Goal: Information Seeking & Learning: Compare options

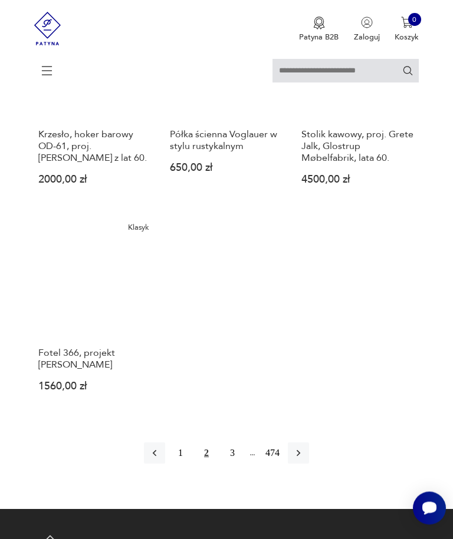
scroll to position [1359, 0]
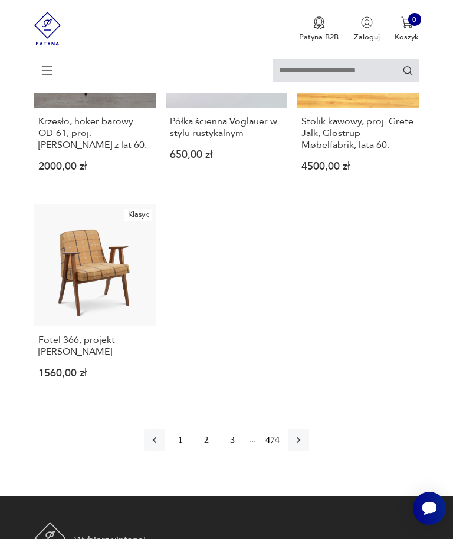
click at [72, 358] on h3 "Fotel 366, projekt [PERSON_NAME]" at bounding box center [95, 346] width 114 height 24
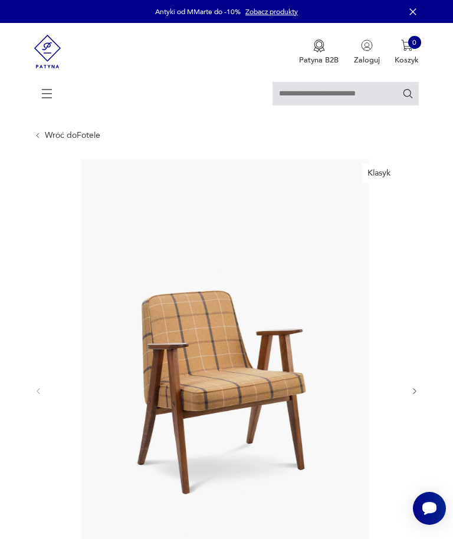
click at [418, 396] on icon "button" at bounding box center [414, 391] width 9 height 9
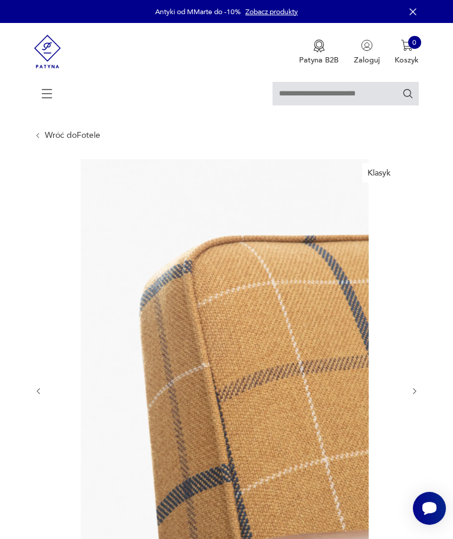
click at [417, 396] on icon "button" at bounding box center [414, 391] width 9 height 9
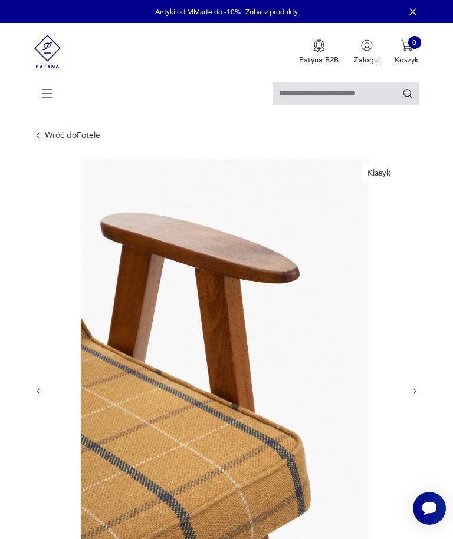
click at [411, 396] on icon "button" at bounding box center [414, 391] width 9 height 9
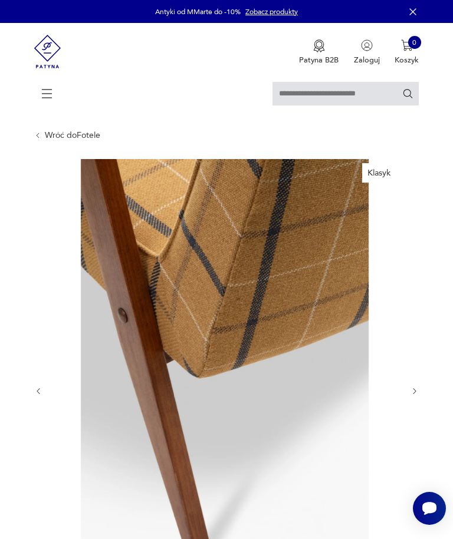
click at [414, 396] on icon "button" at bounding box center [414, 391] width 9 height 9
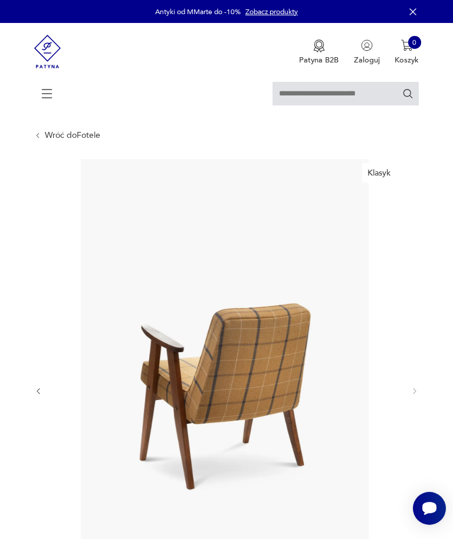
click at [418, 407] on div at bounding box center [226, 391] width 385 height 464
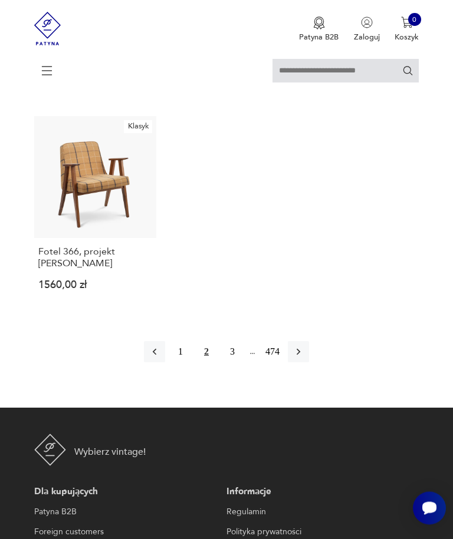
scroll to position [1453, 0]
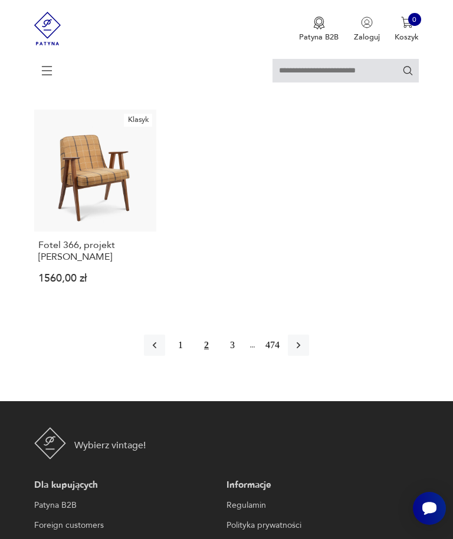
click at [309, 356] on button "button" at bounding box center [298, 345] width 21 height 21
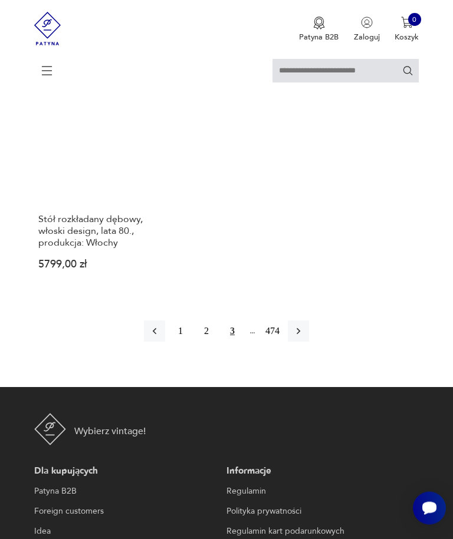
scroll to position [1557, 0]
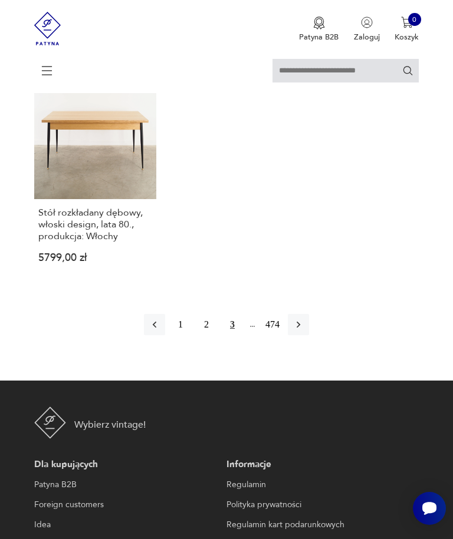
click at [309, 335] on button "button" at bounding box center [298, 324] width 21 height 21
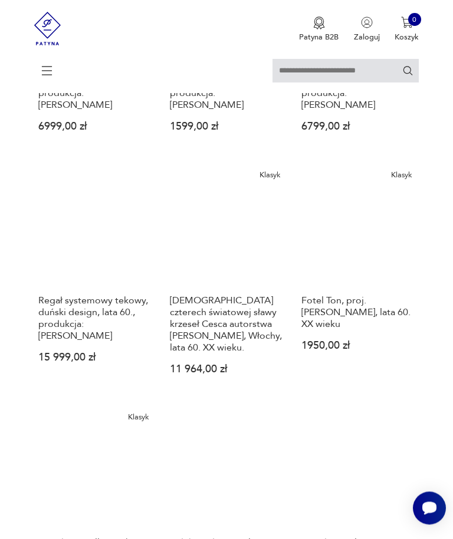
scroll to position [505, 0]
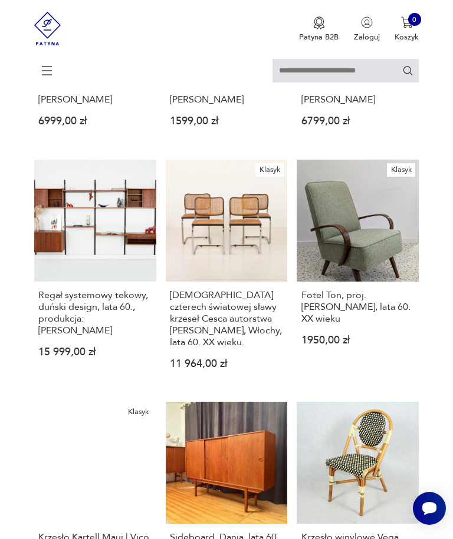
click at [380, 328] on div "Fotel Ton, proj. [PERSON_NAME], lata 60. XX wieku 1950,00 zł" at bounding box center [357, 323] width 122 height 82
